Goal: Task Accomplishment & Management: Use online tool/utility

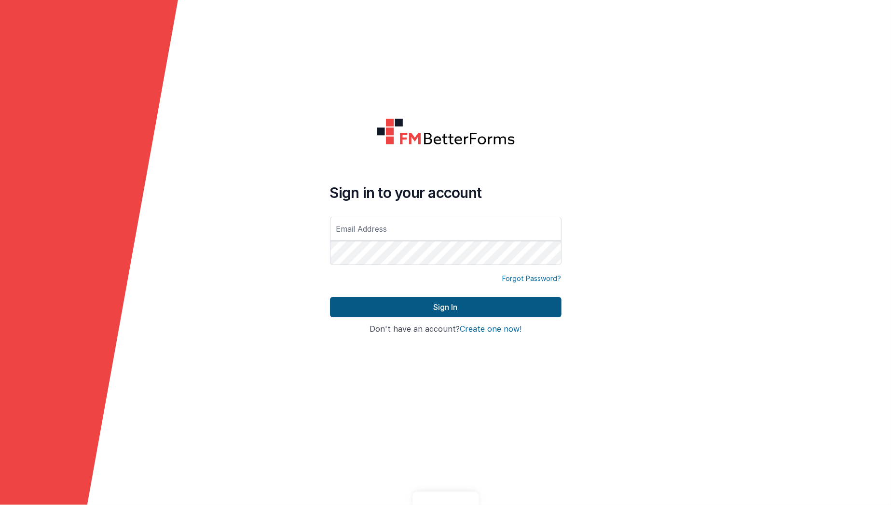
type input "[EMAIL_ADDRESS][DOMAIN_NAME]"
click at [389, 309] on button "Sign In" at bounding box center [446, 307] width 232 height 20
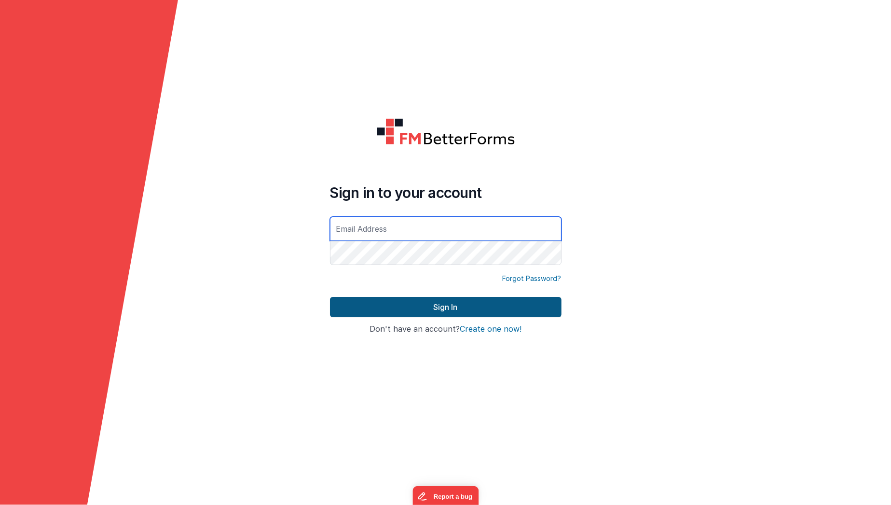
type input "[EMAIL_ADDRESS][DOMAIN_NAME]"
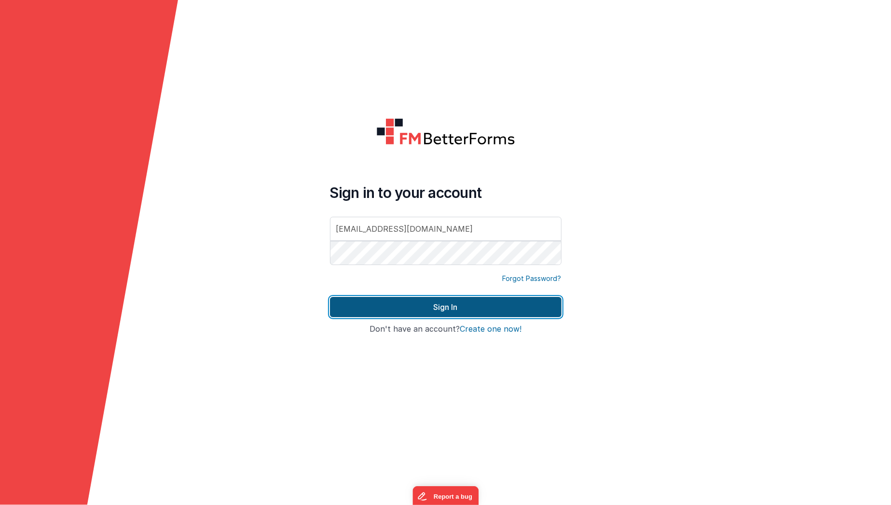
click at [434, 309] on button "Sign In" at bounding box center [446, 307] width 232 height 20
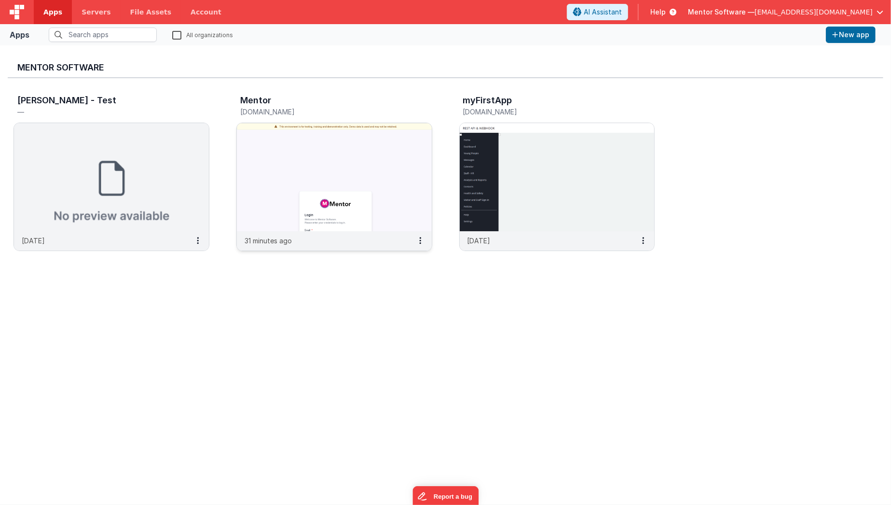
click at [260, 144] on img at bounding box center [334, 177] width 195 height 108
